Goal: Use online tool/utility: Utilize a website feature to perform a specific function

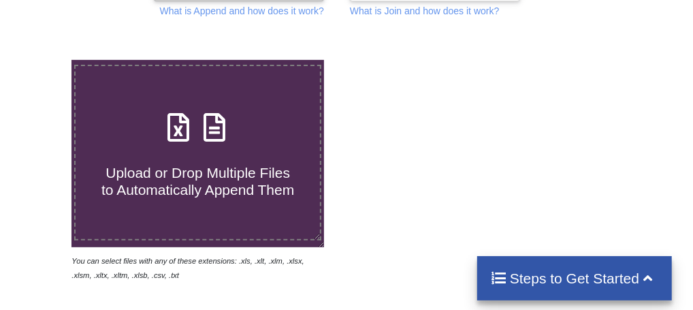
scroll to position [246, 0]
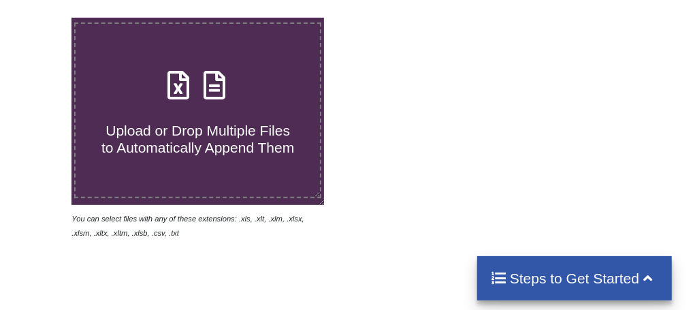
click at [253, 170] on label "Upload or Drop Multiple Files to Automatically Append Them" at bounding box center [197, 110] width 247 height 176
click at [42, 18] on input "Upload or Drop Multiple Files to Automatically Append Them" at bounding box center [42, 18] width 0 height 0
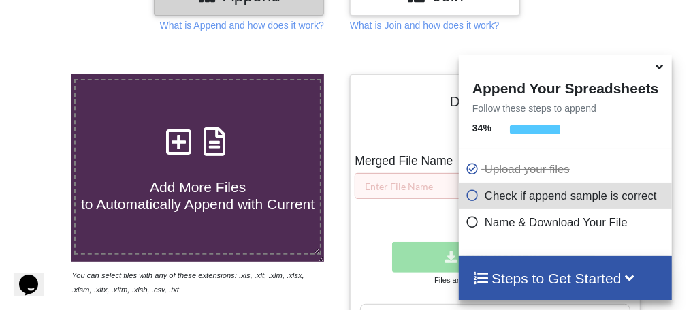
scroll to position [187, 0]
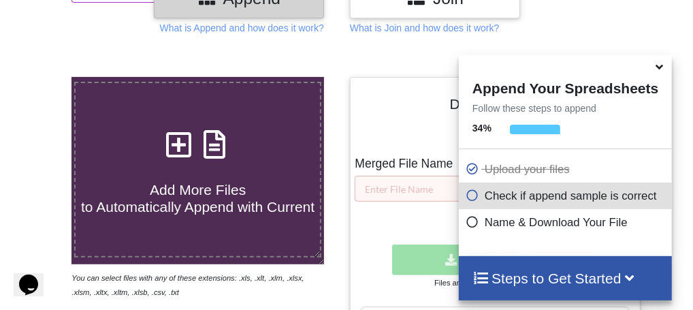
click at [216, 189] on span "Add More Files to Automatically Append with Current" at bounding box center [197, 198] width 233 height 33
click at [42, 77] on input "Add More Files to Automatically Append with Current" at bounding box center [42, 77] width 0 height 0
type input "C:\fakepath\1.xlsx"
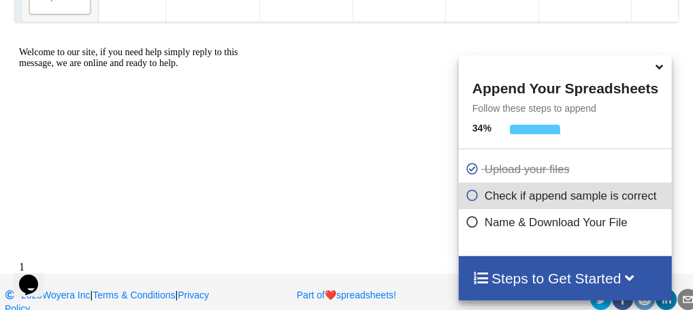
scroll to position [1126, 0]
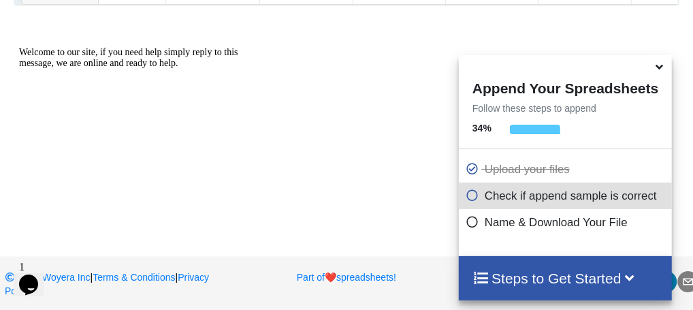
click at [660, 69] on icon at bounding box center [659, 65] width 14 height 12
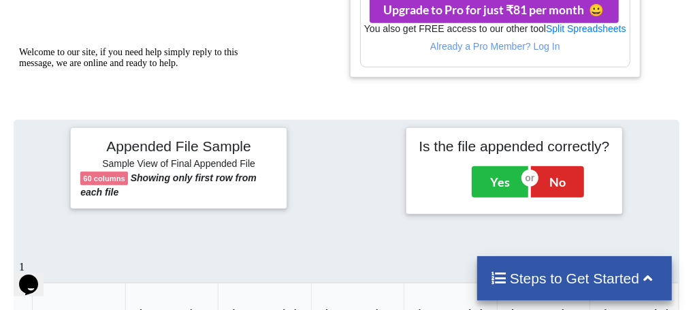
scroll to position [538, 0]
click at [569, 173] on button "No" at bounding box center [557, 181] width 53 height 31
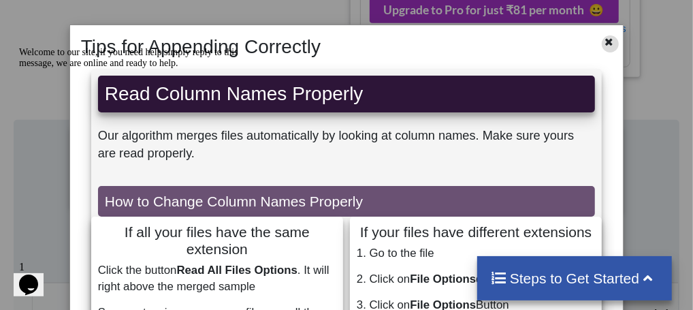
click at [604, 44] on icon at bounding box center [610, 40] width 12 height 10
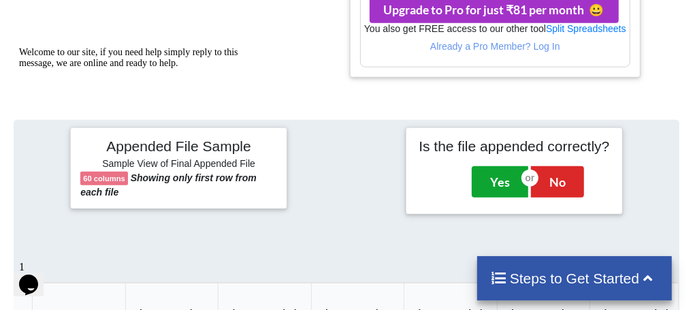
click at [498, 188] on button "Yes" at bounding box center [500, 181] width 56 height 31
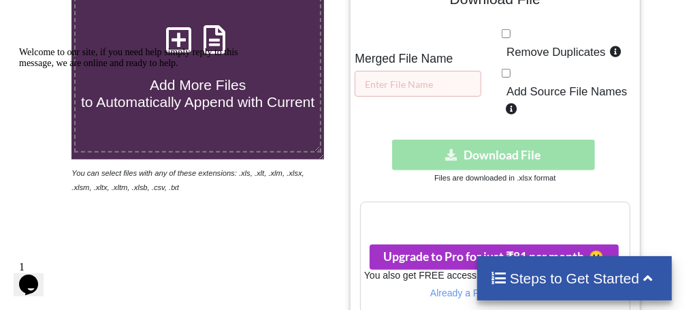
scroll to position [263, 0]
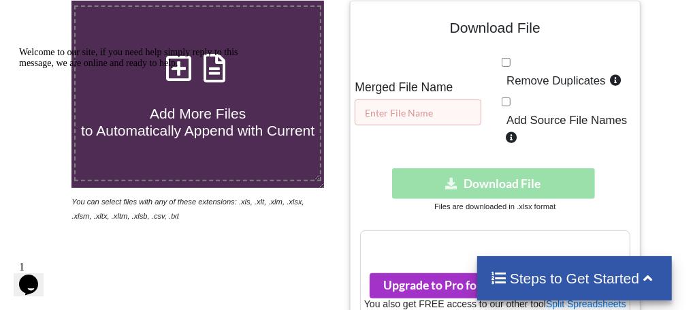
click at [400, 113] on input "text" at bounding box center [418, 112] width 127 height 26
type input "[DATE]"
click at [506, 64] on input "Remove Duplicates" at bounding box center [506, 62] width 9 height 9
checkbox input "true"
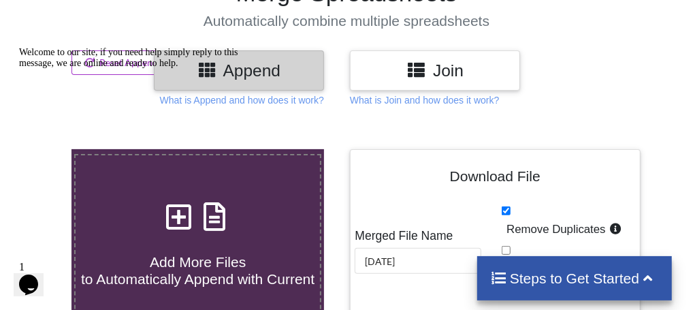
scroll to position [0, 0]
